Goal: Navigation & Orientation: Find specific page/section

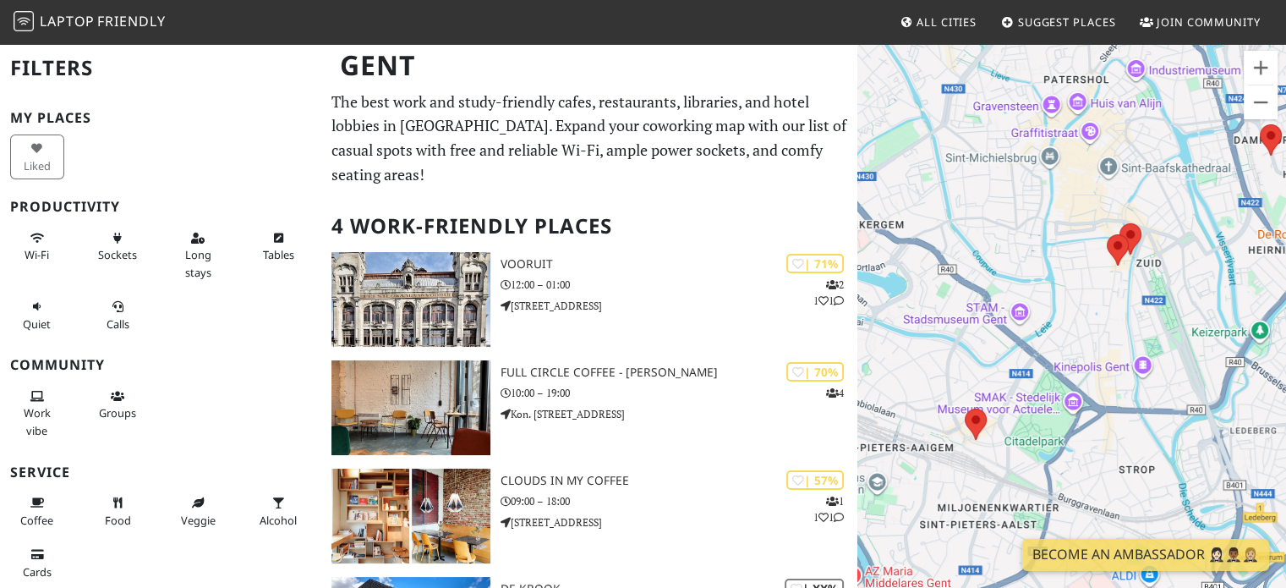
drag, startPoint x: 1120, startPoint y: 341, endPoint x: 1104, endPoint y: 300, distance: 44.0
click at [1104, 300] on div at bounding box center [1071, 336] width 429 height 588
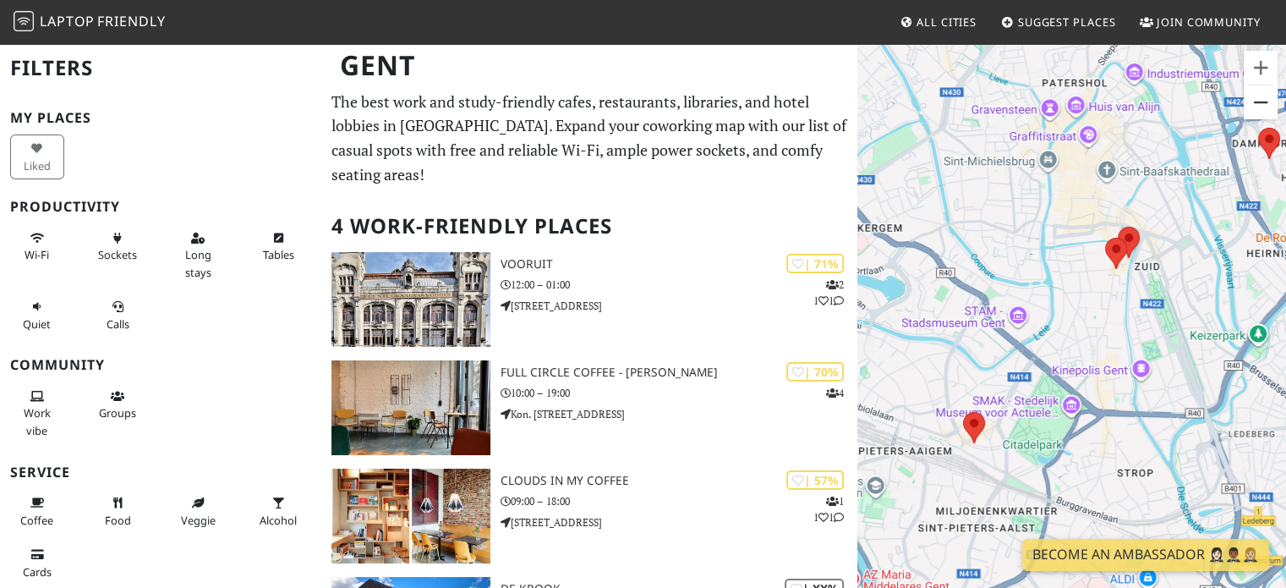
click at [1268, 108] on button "Verkleinern" at bounding box center [1261, 102] width 34 height 34
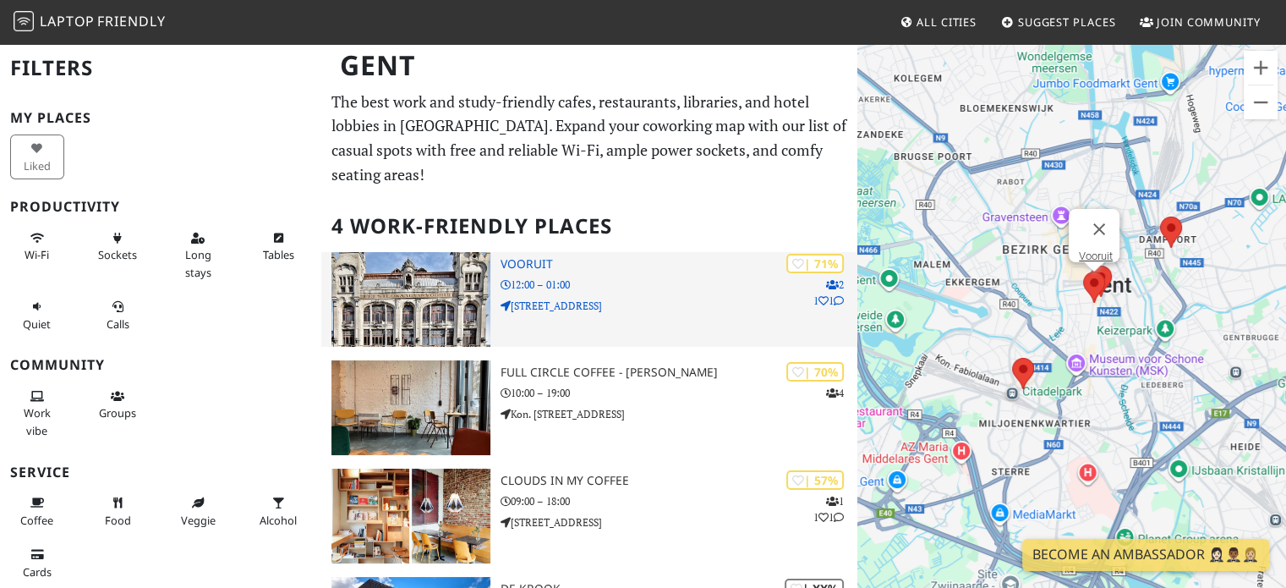
click at [456, 271] on img at bounding box center [410, 299] width 158 height 95
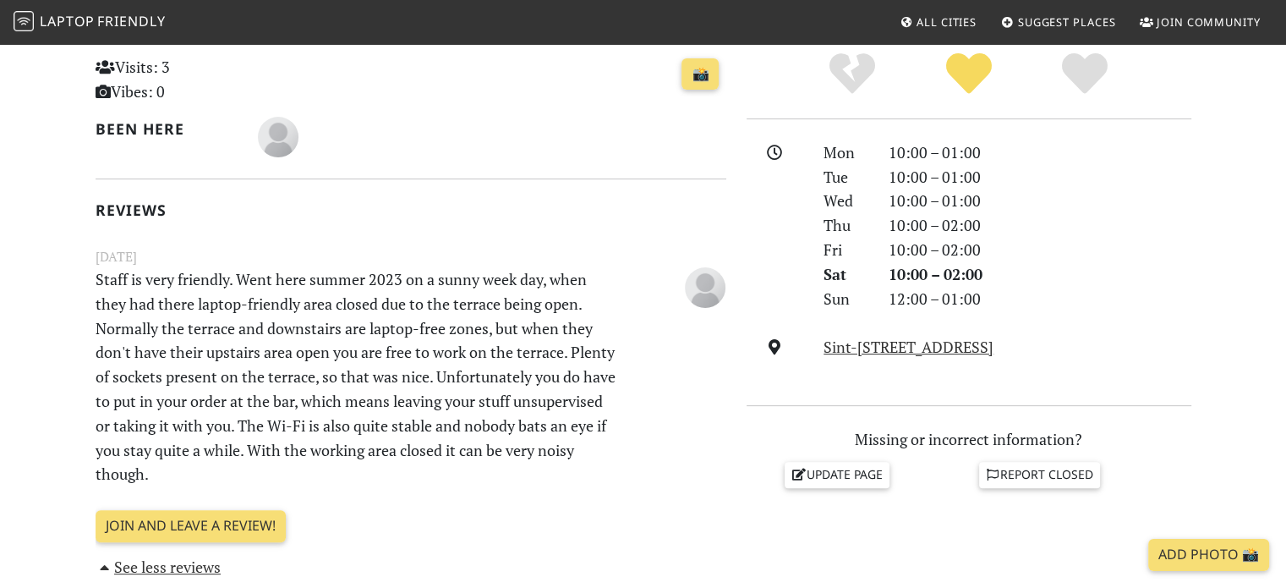
scroll to position [396, 0]
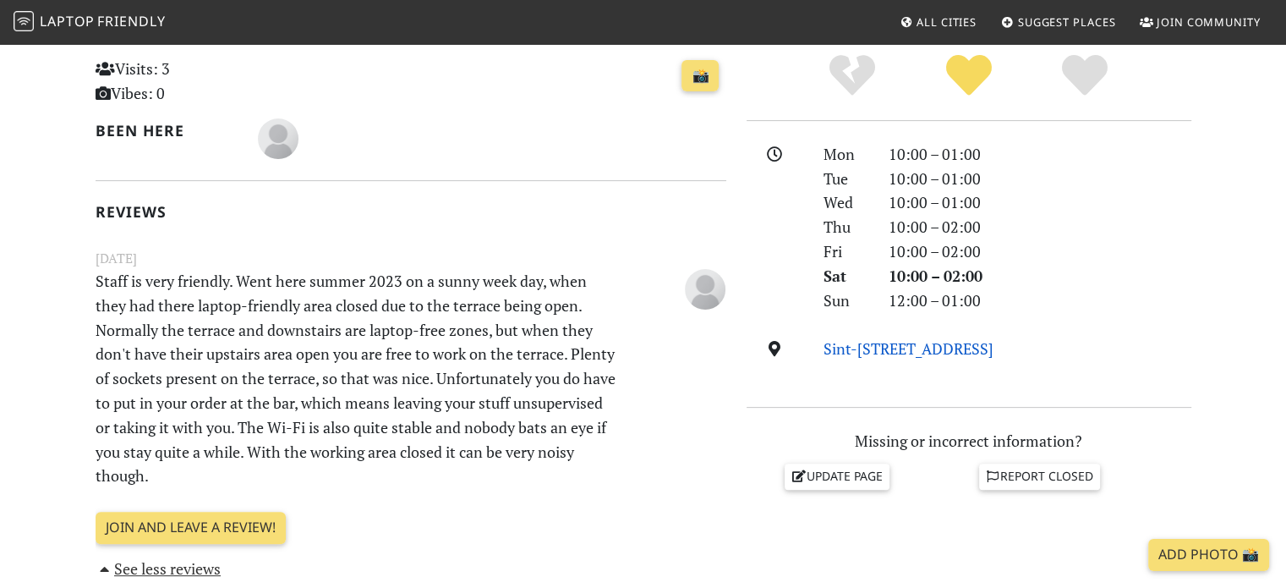
click at [830, 352] on link "Sint-[STREET_ADDRESS]" at bounding box center [909, 348] width 170 height 20
